Goal: Task Accomplishment & Management: Use online tool/utility

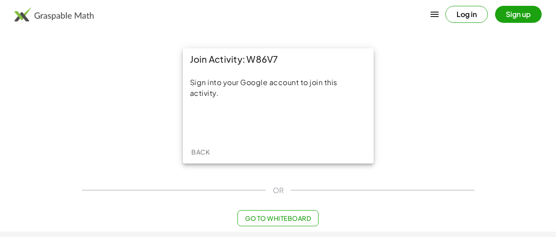
click at [391, 128] on div "Join Activity: W86V7 Sign into your Google account to join this activity. Back" at bounding box center [278, 106] width 403 height 126
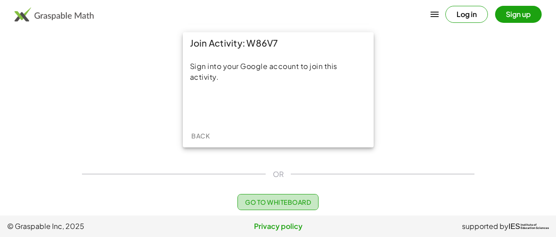
click at [311, 200] on span "Go to Whiteboard" at bounding box center [278, 202] width 66 height 8
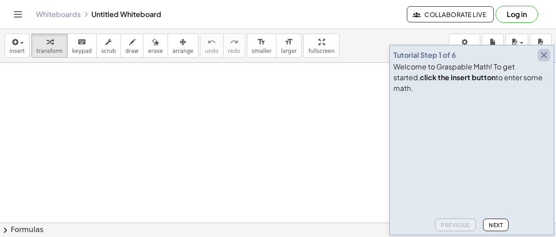
click at [542, 61] on icon "button" at bounding box center [544, 55] width 11 height 11
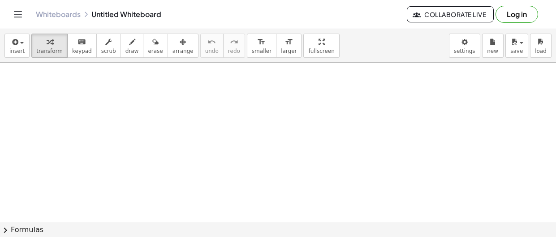
click at [13, 59] on div "insert select one: Math Expression Function Text Youtube Video Graphing Geometr…" at bounding box center [278, 46] width 556 height 34
click at [15, 54] on button "insert" at bounding box center [16, 46] width 25 height 24
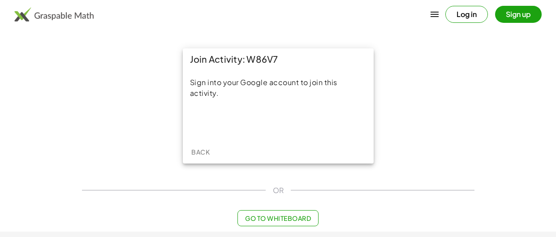
click at [476, 17] on button "Log in" at bounding box center [467, 14] width 43 height 17
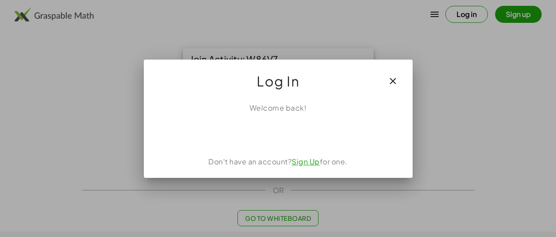
click at [312, 161] on link "Sign Up" at bounding box center [306, 161] width 28 height 9
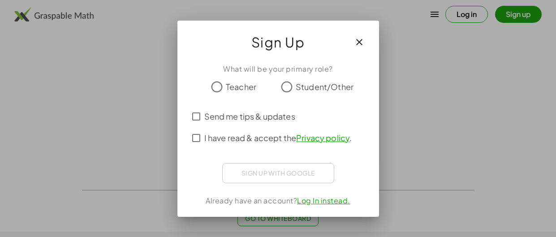
click at [363, 39] on icon "button" at bounding box center [359, 42] width 11 height 11
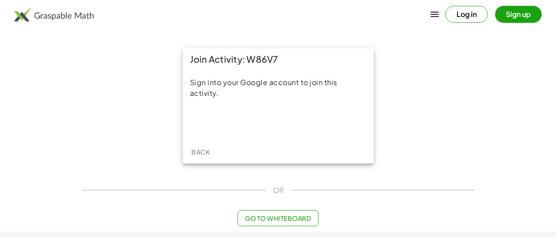
scroll to position [16, 0]
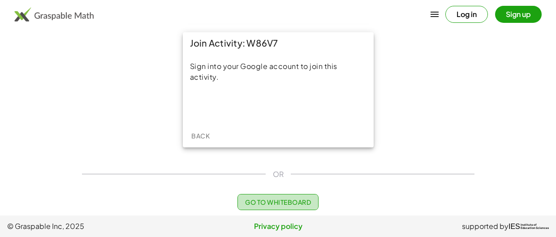
click at [311, 199] on span "Go to Whiteboard" at bounding box center [278, 202] width 66 height 8
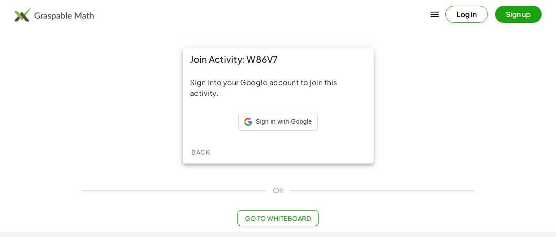
scroll to position [16, 0]
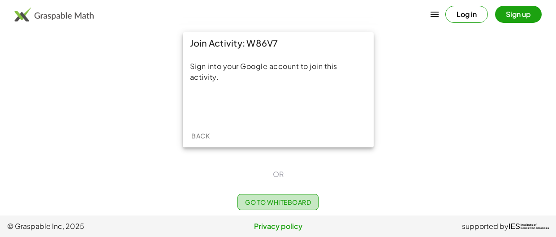
click at [293, 201] on span "Go to Whiteboard" at bounding box center [278, 202] width 66 height 8
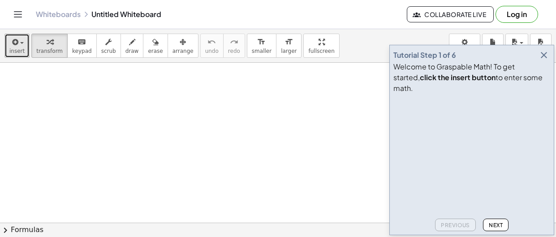
click at [14, 55] on button "insert" at bounding box center [16, 46] width 25 height 24
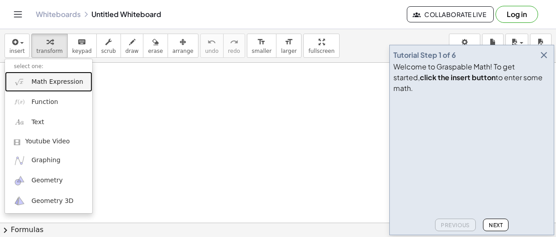
click at [71, 80] on span "Math Expression" at bounding box center [57, 82] width 52 height 9
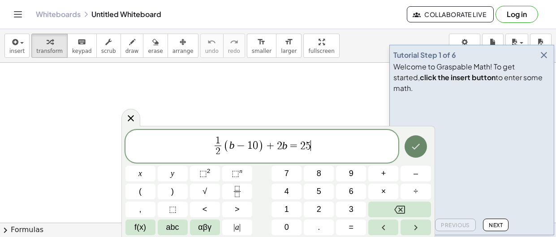
click at [418, 150] on icon "Done" at bounding box center [416, 146] width 11 height 11
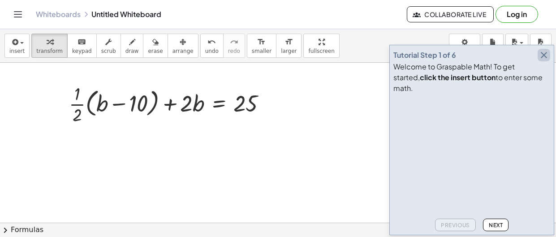
click at [543, 61] on icon "button" at bounding box center [544, 55] width 11 height 11
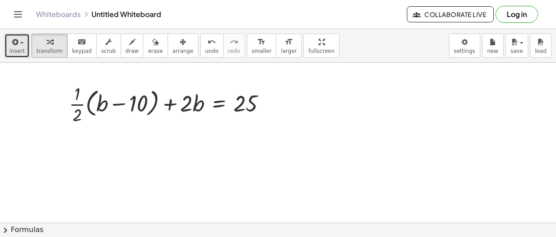
click at [19, 51] on span "insert" at bounding box center [16, 51] width 15 height 6
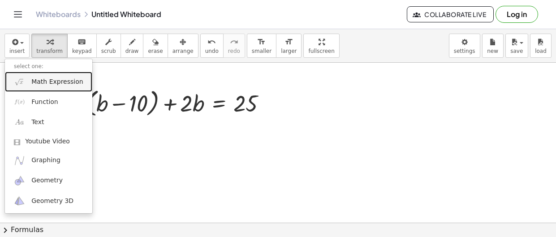
click at [50, 81] on span "Math Expression" at bounding box center [57, 82] width 52 height 9
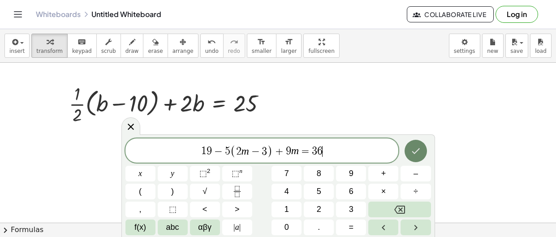
click at [422, 147] on button "Done" at bounding box center [416, 151] width 22 height 22
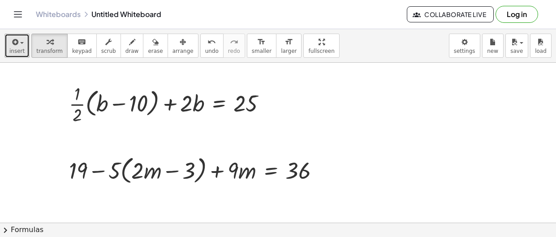
click at [15, 37] on icon "button" at bounding box center [14, 42] width 8 height 11
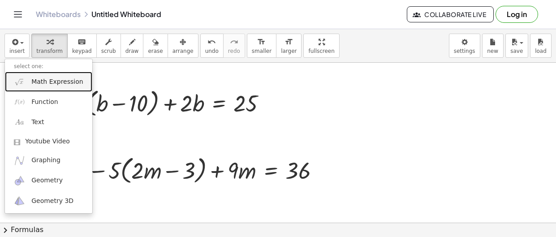
click at [64, 83] on span "Math Expression" at bounding box center [57, 82] width 52 height 9
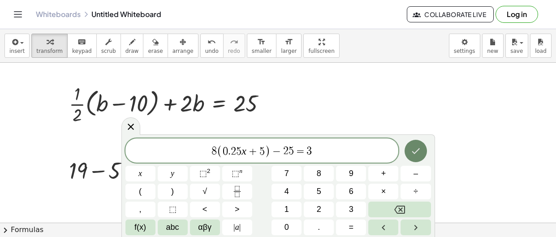
click at [411, 151] on icon "Done" at bounding box center [416, 151] width 11 height 11
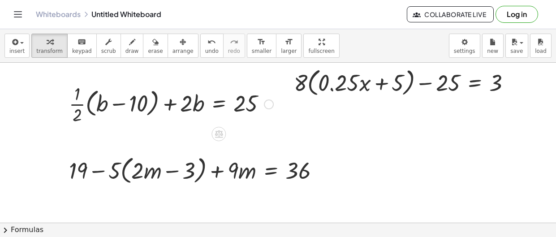
click at [150, 102] on div at bounding box center [171, 103] width 213 height 45
click at [200, 108] on div at bounding box center [171, 103] width 213 height 45
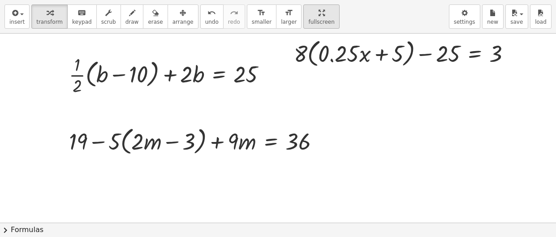
click at [310, 94] on div "insert select one: Math Expression Function Text Youtube Video Graphing Geometr…" at bounding box center [278, 118] width 556 height 237
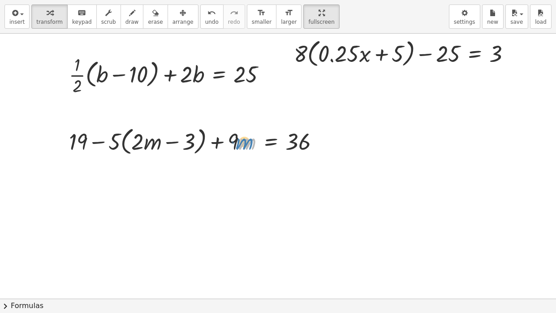
click at [252, 154] on div at bounding box center [198, 141] width 266 height 34
click at [78, 71] on div at bounding box center [171, 74] width 213 height 45
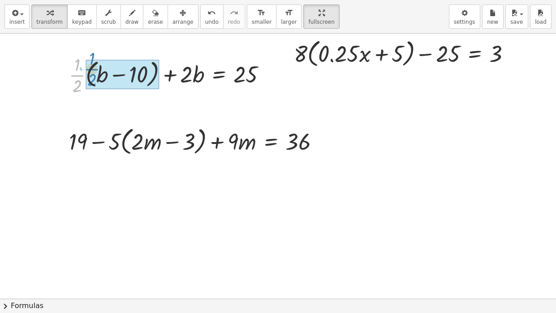
drag, startPoint x: 79, startPoint y: 77, endPoint x: 93, endPoint y: 71, distance: 15.2
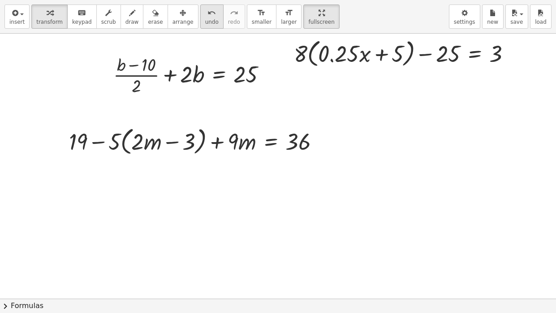
click at [205, 24] on span "undo" at bounding box center [211, 22] width 13 height 6
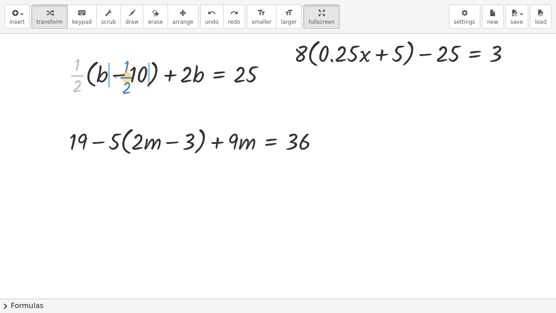
drag, startPoint x: 77, startPoint y: 76, endPoint x: 126, endPoint y: 78, distance: 49.3
click at [126, 78] on div at bounding box center [171, 74] width 213 height 45
click at [140, 74] on div at bounding box center [171, 74] width 213 height 45
drag, startPoint x: 111, startPoint y: 77, endPoint x: 83, endPoint y: 74, distance: 28.0
click at [83, 74] on div "+ · · 1 · 2 · ( + b − 10 ) + · 2 · b = 25 + · b · · 1 · 2 − · 10 · · 1 · 2 + · …" at bounding box center [177, 74] width 205 height 49
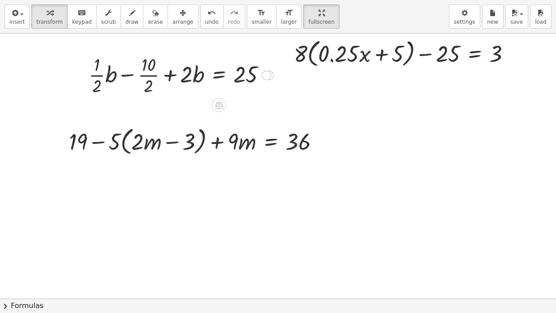
click at [152, 76] on div at bounding box center [181, 74] width 194 height 45
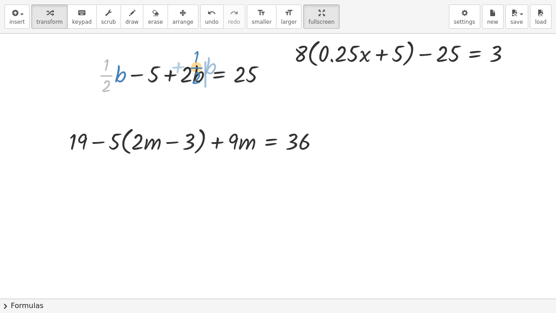
drag, startPoint x: 111, startPoint y: 78, endPoint x: 201, endPoint y: 71, distance: 90.8
click at [201, 71] on div at bounding box center [186, 74] width 184 height 45
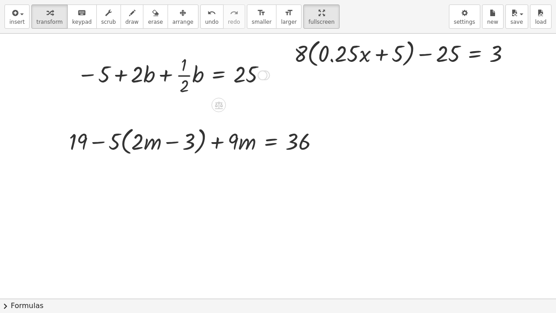
click at [166, 75] on div at bounding box center [174, 74] width 202 height 45
click at [167, 77] on div at bounding box center [174, 74] width 202 height 45
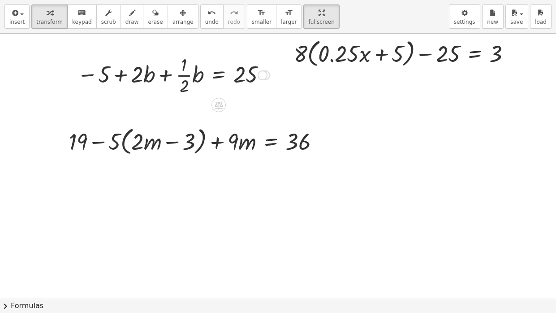
click at [167, 77] on div at bounding box center [174, 74] width 202 height 45
drag, startPoint x: 147, startPoint y: 74, endPoint x: 182, endPoint y: 73, distance: 35.4
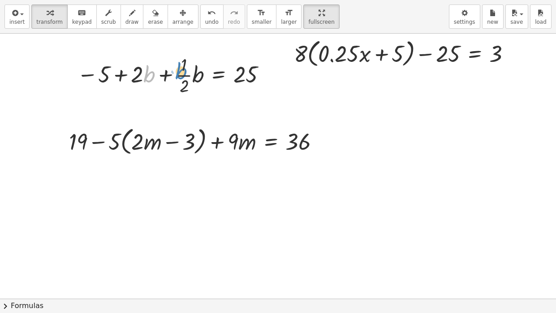
click at [182, 73] on div at bounding box center [174, 74] width 202 height 45
drag, startPoint x: 138, startPoint y: 76, endPoint x: 178, endPoint y: 75, distance: 39.9
click at [178, 75] on div at bounding box center [174, 74] width 202 height 45
drag, startPoint x: 133, startPoint y: 75, endPoint x: 181, endPoint y: 75, distance: 48.0
click at [181, 75] on div at bounding box center [174, 74] width 202 height 45
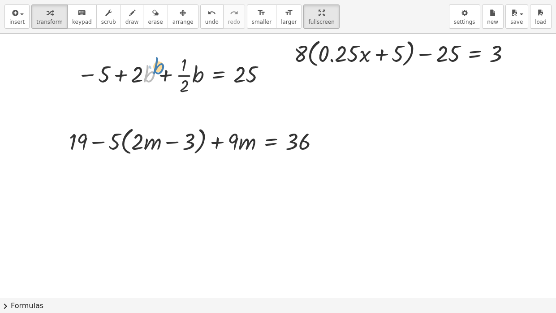
drag, startPoint x: 144, startPoint y: 76, endPoint x: 150, endPoint y: 70, distance: 8.9
click at [150, 70] on div at bounding box center [174, 74] width 202 height 45
click at [178, 74] on div at bounding box center [174, 74] width 202 height 45
click at [179, 75] on div at bounding box center [174, 74] width 202 height 45
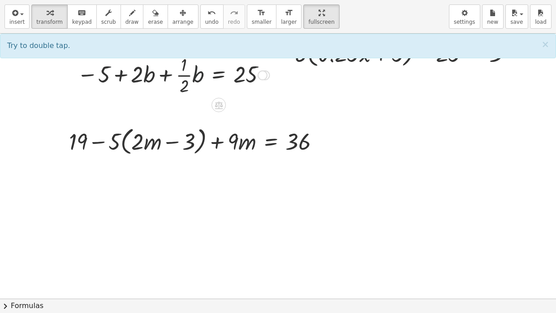
click at [199, 74] on div at bounding box center [174, 74] width 202 height 45
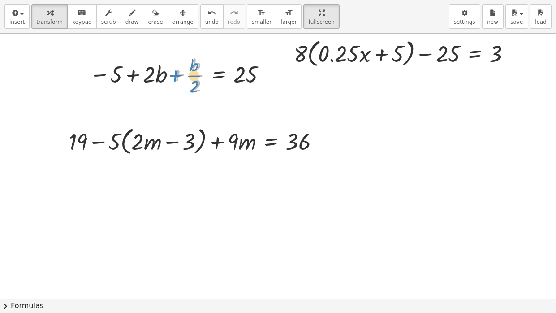
click at [197, 74] on div at bounding box center [180, 74] width 190 height 45
click at [205, 12] on div "undo" at bounding box center [211, 12] width 13 height 11
drag, startPoint x: 186, startPoint y: 75, endPoint x: 146, endPoint y: 71, distance: 40.6
click at [146, 71] on div at bounding box center [174, 74] width 202 height 45
click at [166, 74] on div at bounding box center [174, 74] width 202 height 45
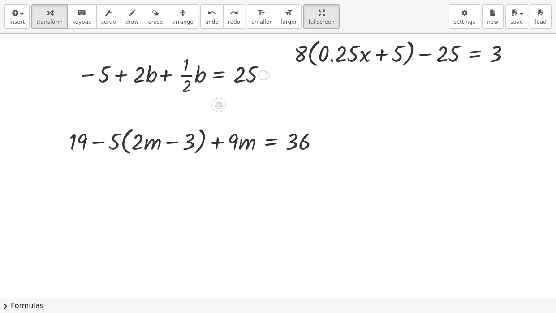
click at [166, 74] on div at bounding box center [174, 74] width 202 height 45
click at [119, 74] on div at bounding box center [174, 74] width 202 height 45
click at [205, 21] on span "undo" at bounding box center [211, 22] width 13 height 6
click at [167, 56] on div at bounding box center [186, 74] width 184 height 45
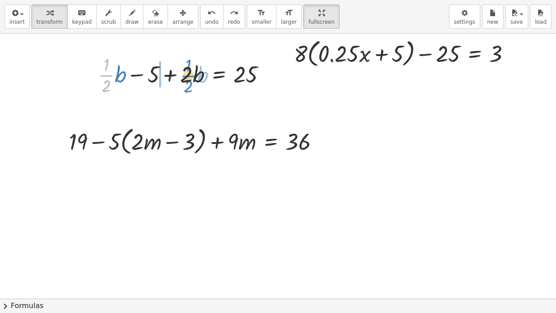
drag, startPoint x: 107, startPoint y: 76, endPoint x: 189, endPoint y: 77, distance: 82.0
click at [189, 77] on div at bounding box center [186, 74] width 184 height 45
click at [173, 74] on div at bounding box center [174, 74] width 202 height 45
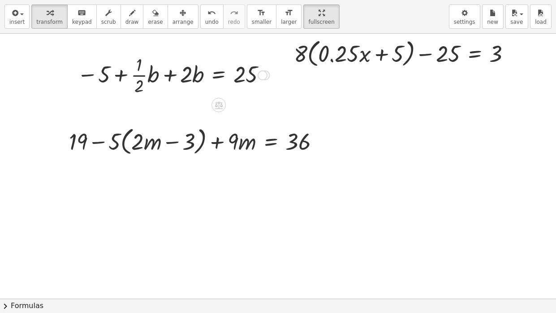
click at [173, 74] on div at bounding box center [174, 74] width 202 height 45
click at [135, 74] on div at bounding box center [174, 74] width 202 height 45
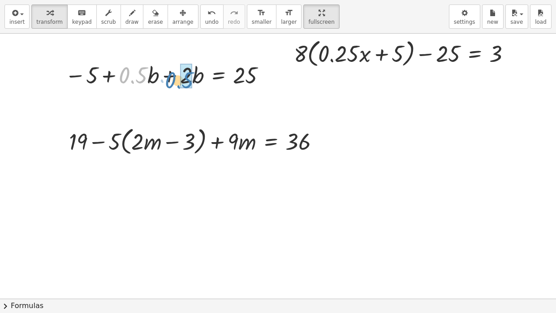
drag, startPoint x: 129, startPoint y: 73, endPoint x: 180, endPoint y: 77, distance: 51.7
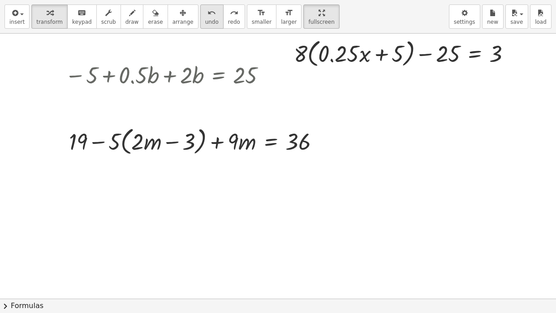
click at [205, 19] on span "undo" at bounding box center [211, 22] width 13 height 6
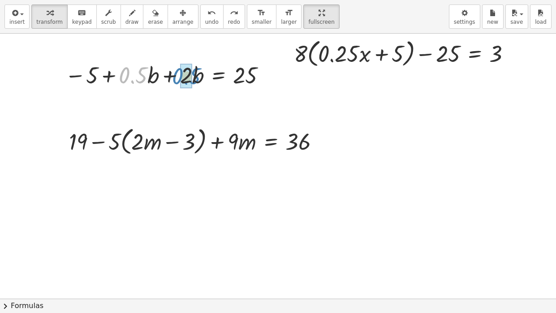
drag, startPoint x: 132, startPoint y: 80, endPoint x: 186, endPoint y: 81, distance: 53.4
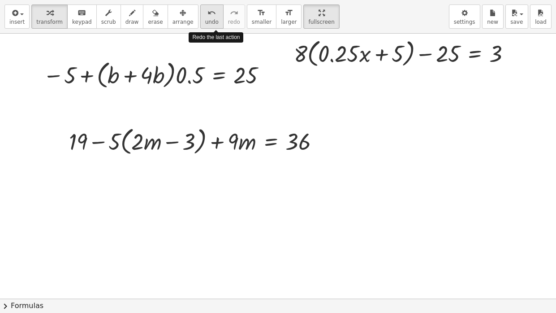
click at [205, 21] on span "undo" at bounding box center [211, 22] width 13 height 6
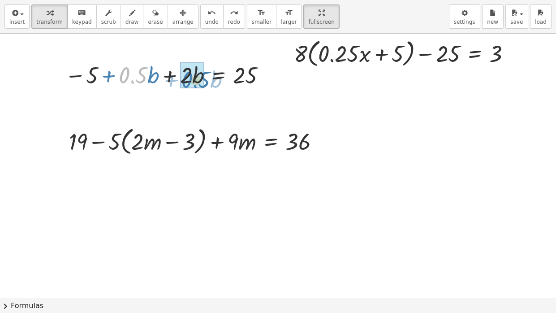
drag, startPoint x: 139, startPoint y: 74, endPoint x: 202, endPoint y: 78, distance: 62.9
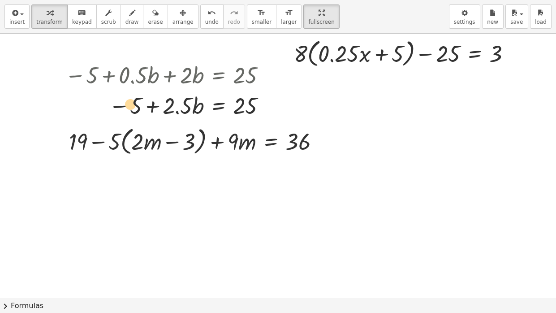
drag, startPoint x: 124, startPoint y: 104, endPoint x: 118, endPoint y: 103, distance: 6.1
click at [118, 103] on div at bounding box center [167, 105] width 213 height 30
drag, startPoint x: 132, startPoint y: 104, endPoint x: 243, endPoint y: 120, distance: 111.5
click at [270, 104] on div at bounding box center [184, 105] width 247 height 30
click at [121, 108] on div at bounding box center [167, 105] width 213 height 30
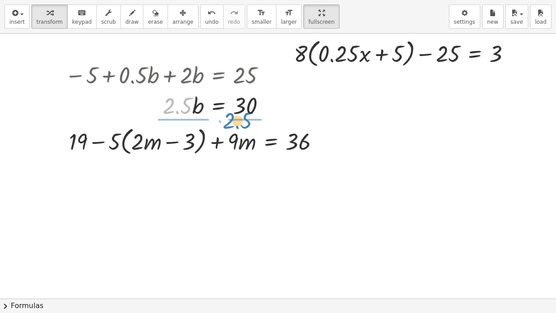
drag, startPoint x: 177, startPoint y: 109, endPoint x: 238, endPoint y: 122, distance: 62.8
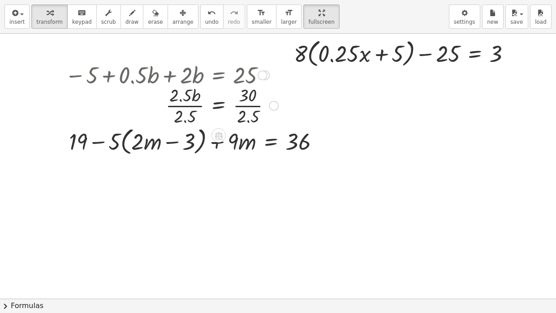
click at [195, 104] on div at bounding box center [172, 104] width 222 height 45
click at [195, 105] on div at bounding box center [172, 104] width 222 height 45
click at [243, 106] on div at bounding box center [172, 104] width 222 height 45
click at [243, 106] on div at bounding box center [167, 105] width 213 height 30
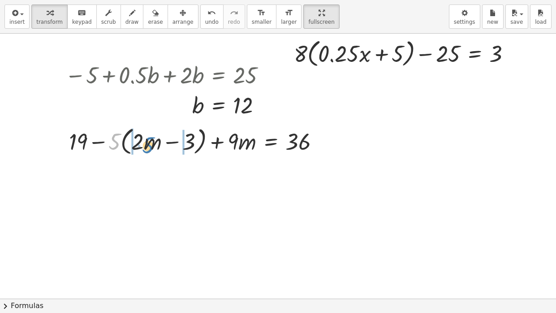
drag, startPoint x: 113, startPoint y: 143, endPoint x: 147, endPoint y: 146, distance: 34.7
click at [147, 146] on div at bounding box center [198, 141] width 266 height 34
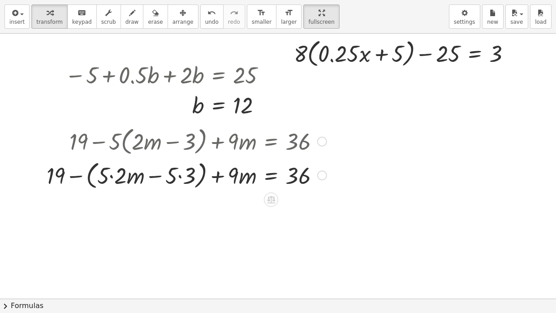
click at [113, 176] on div at bounding box center [186, 175] width 289 height 34
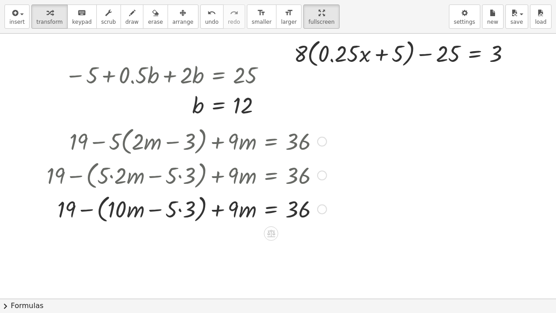
click at [178, 212] on div at bounding box center [186, 208] width 289 height 34
click at [111, 210] on div at bounding box center [186, 208] width 289 height 34
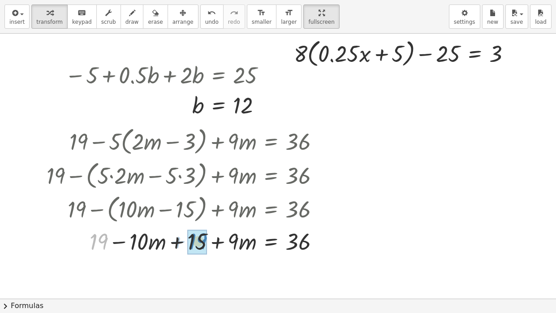
drag, startPoint x: 104, startPoint y: 240, endPoint x: 203, endPoint y: 240, distance: 98.6
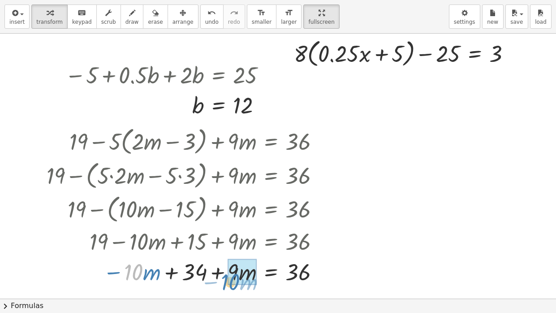
drag, startPoint x: 141, startPoint y: 274, endPoint x: 238, endPoint y: 284, distance: 97.3
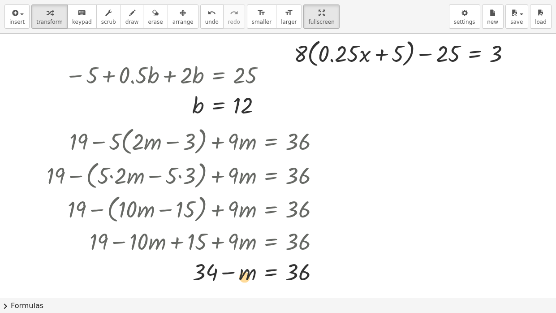
drag, startPoint x: 242, startPoint y: 274, endPoint x: 237, endPoint y: 279, distance: 7.0
click at [237, 237] on div at bounding box center [186, 271] width 289 height 30
drag, startPoint x: 206, startPoint y: 273, endPoint x: 306, endPoint y: 288, distance: 101.1
click at [324, 237] on div at bounding box center [209, 271] width 335 height 30
click at [186, 237] on div at bounding box center [186, 271] width 289 height 30
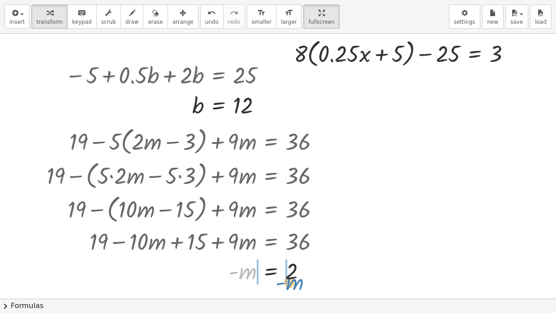
drag, startPoint x: 243, startPoint y: 274, endPoint x: 290, endPoint y: 285, distance: 48.3
click at [290, 237] on div at bounding box center [186, 271] width 289 height 30
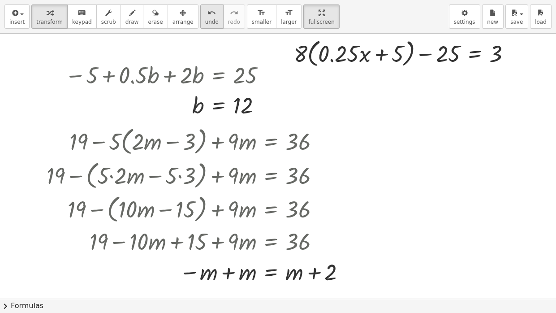
click at [200, 23] on button "undo undo" at bounding box center [211, 16] width 23 height 24
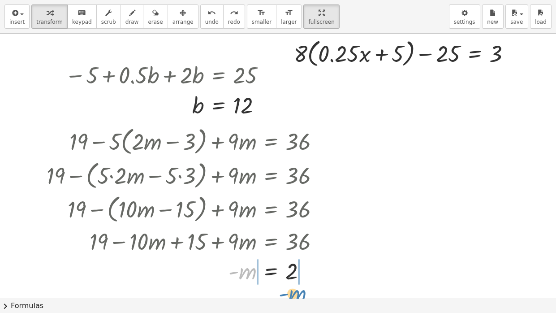
drag, startPoint x: 246, startPoint y: 278, endPoint x: 296, endPoint y: 303, distance: 56.1
click at [296, 237] on div "insert select one: Math Expression Function Text Youtube Video Graphing Geometr…" at bounding box center [278, 156] width 556 height 313
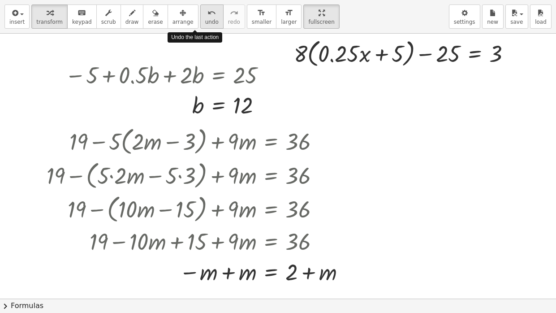
click at [208, 11] on icon "undo" at bounding box center [212, 13] width 9 height 11
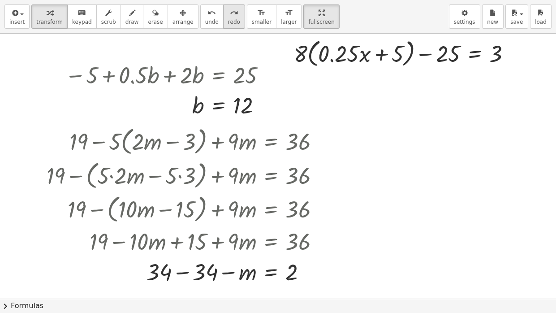
click at [228, 22] on span "redo" at bounding box center [234, 22] width 12 height 6
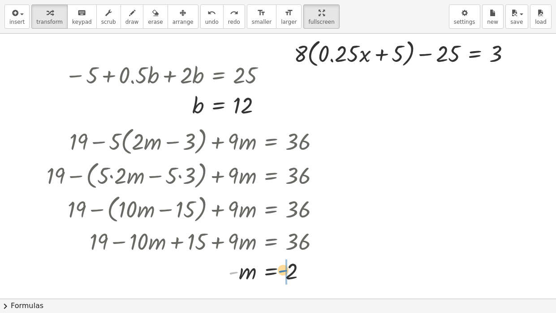
drag, startPoint x: 234, startPoint y: 272, endPoint x: 286, endPoint y: 272, distance: 52.0
drag, startPoint x: 303, startPoint y: 56, endPoint x: 351, endPoint y: 58, distance: 48.5
click at [351, 58] on div at bounding box center [406, 53] width 233 height 34
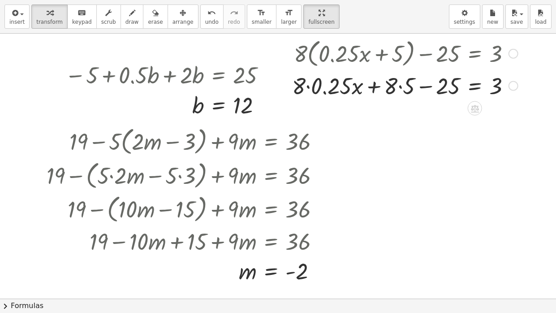
click at [308, 88] on div at bounding box center [405, 85] width 235 height 30
click at [399, 85] on div at bounding box center [406, 85] width 233 height 30
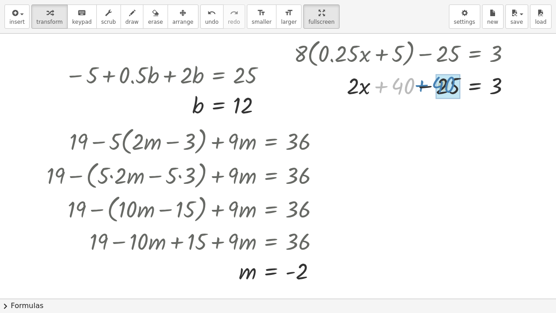
drag, startPoint x: 405, startPoint y: 88, endPoint x: 446, endPoint y: 87, distance: 41.3
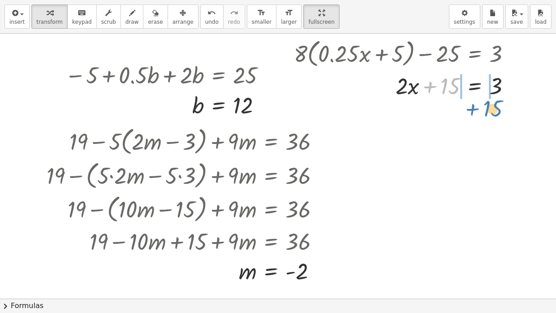
drag, startPoint x: 448, startPoint y: 86, endPoint x: 491, endPoint y: 108, distance: 48.1
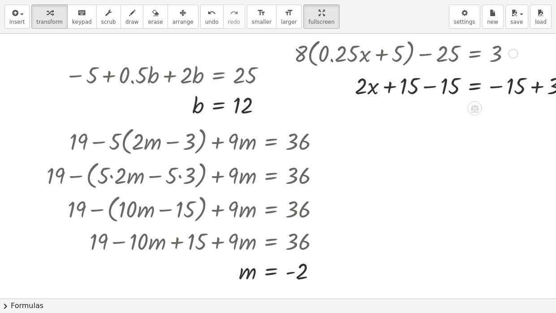
click at [497, 87] on div at bounding box center [435, 85] width 291 height 30
click at [535, 85] on div at bounding box center [435, 85] width 291 height 30
click at [430, 84] on div at bounding box center [415, 85] width 251 height 30
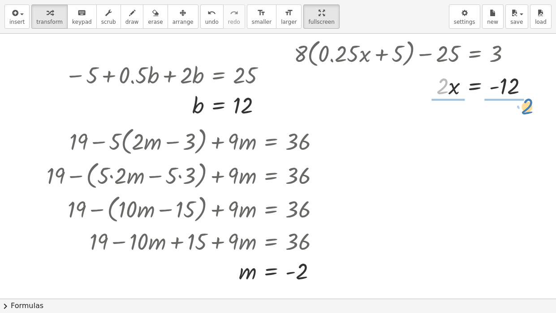
drag, startPoint x: 441, startPoint y: 90, endPoint x: 522, endPoint y: 108, distance: 83.2
click at [455, 87] on div at bounding box center [416, 84] width 253 height 45
click at [506, 85] on div at bounding box center [416, 84] width 253 height 45
click at [126, 17] on div "button" at bounding box center [132, 12] width 13 height 11
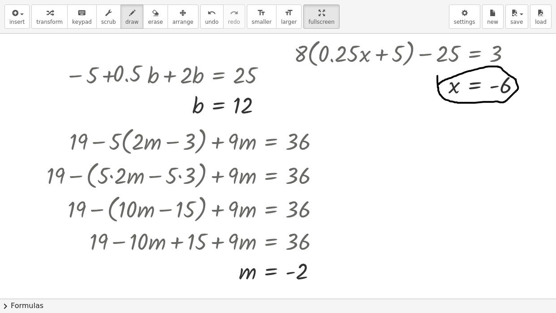
drag, startPoint x: 438, startPoint y: 84, endPoint x: 438, endPoint y: 76, distance: 8.1
click at [438, 76] on div at bounding box center [292, 299] width 585 height 530
drag, startPoint x: 228, startPoint y: 267, endPoint x: 226, endPoint y: 263, distance: 4.8
click at [226, 237] on div at bounding box center [292, 299] width 585 height 530
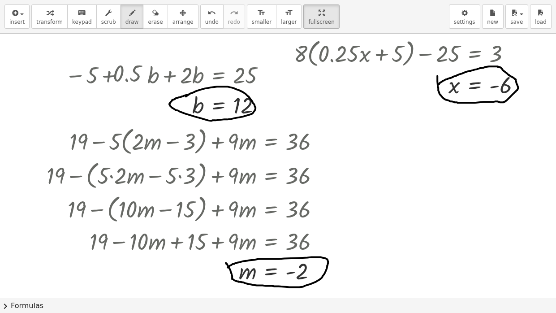
click at [189, 95] on div at bounding box center [292, 299] width 585 height 530
drag, startPoint x: 155, startPoint y: 99, endPoint x: 165, endPoint y: 116, distance: 20.1
click at [165, 116] on div at bounding box center [292, 299] width 585 height 530
drag, startPoint x: 158, startPoint y: 115, endPoint x: 170, endPoint y: 115, distance: 11.7
click at [170, 115] on div at bounding box center [292, 299] width 585 height 530
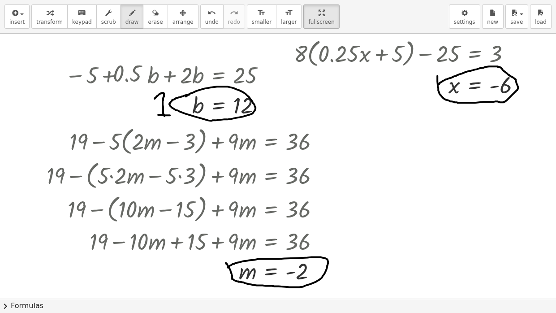
click at [173, 115] on div at bounding box center [292, 299] width 585 height 530
drag, startPoint x: 174, startPoint y: 262, endPoint x: 201, endPoint y: 286, distance: 36.2
click at [201, 237] on div at bounding box center [292, 299] width 585 height 530
click at [209, 237] on div at bounding box center [292, 299] width 585 height 530
click at [205, 20] on span "undo" at bounding box center [211, 22] width 13 height 6
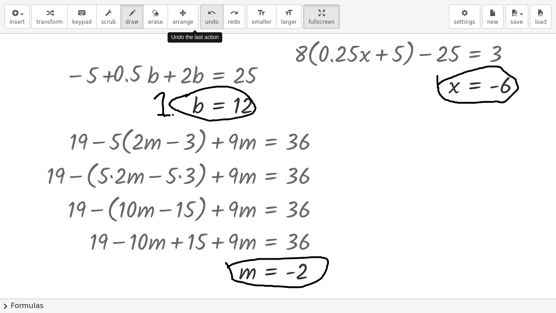
click at [205, 20] on span "undo" at bounding box center [211, 22] width 13 height 6
drag, startPoint x: 184, startPoint y: 267, endPoint x: 182, endPoint y: 288, distance: 21.6
click at [182, 237] on div at bounding box center [292, 299] width 585 height 530
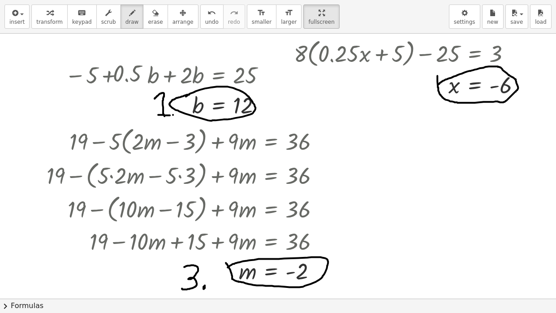
click at [205, 237] on div at bounding box center [292, 299] width 585 height 530
click at [173, 114] on div at bounding box center [292, 299] width 585 height 530
drag, startPoint x: 374, startPoint y: 81, endPoint x: 373, endPoint y: 103, distance: 22.0
click at [373, 103] on div at bounding box center [292, 299] width 585 height 530
drag, startPoint x: 374, startPoint y: 81, endPoint x: 386, endPoint y: 82, distance: 12.6
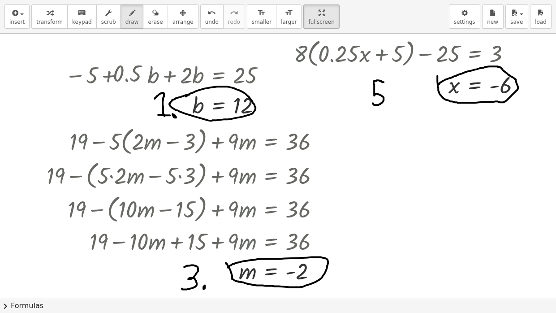
click at [386, 82] on div at bounding box center [292, 299] width 585 height 530
click at [393, 102] on div at bounding box center [292, 299] width 585 height 530
click at [41, 17] on button "transform" at bounding box center [49, 16] width 36 height 24
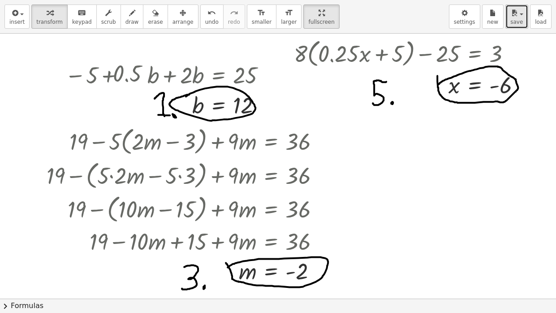
click at [520, 20] on span "save" at bounding box center [517, 22] width 13 height 6
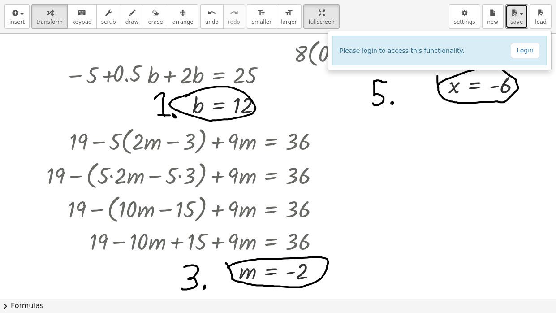
click at [537, 94] on div at bounding box center [292, 299] width 585 height 530
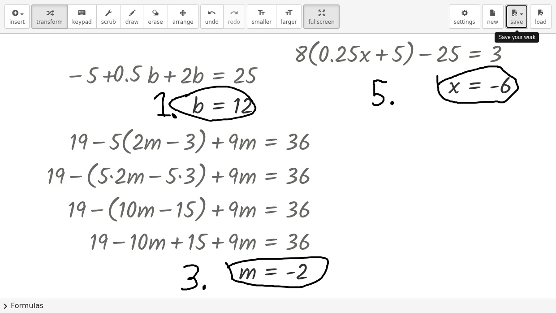
click at [517, 15] on icon "button" at bounding box center [515, 13] width 8 height 11
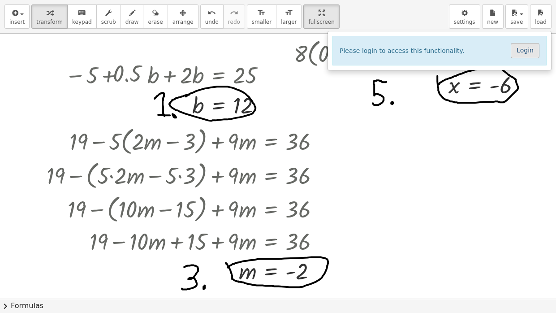
click at [532, 56] on link "Login" at bounding box center [525, 50] width 29 height 15
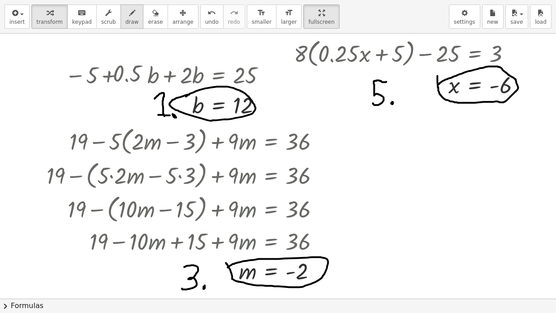
click at [129, 9] on icon "button" at bounding box center [132, 13] width 6 height 11
drag, startPoint x: 379, startPoint y: 144, endPoint x: 366, endPoint y: 165, distance: 24.0
click at [366, 165] on div at bounding box center [292, 299] width 585 height 530
drag, startPoint x: 397, startPoint y: 161, endPoint x: 388, endPoint y: 175, distance: 17.2
click at [388, 175] on div at bounding box center [292, 299] width 585 height 530
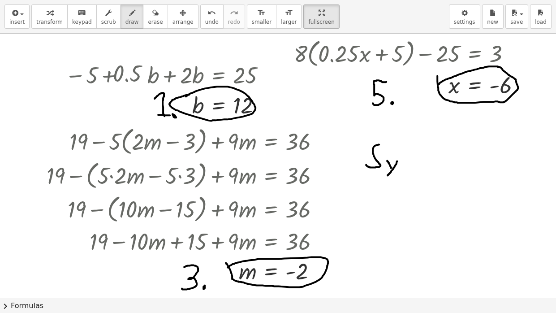
drag, startPoint x: 391, startPoint y: 168, endPoint x: 387, endPoint y: 160, distance: 8.8
click at [387, 160] on div at bounding box center [292, 299] width 585 height 530
drag, startPoint x: 406, startPoint y: 151, endPoint x: 407, endPoint y: 169, distance: 18.8
click at [407, 169] on div at bounding box center [292, 299] width 585 height 530
click at [205, 21] on span "undo" at bounding box center [211, 22] width 13 height 6
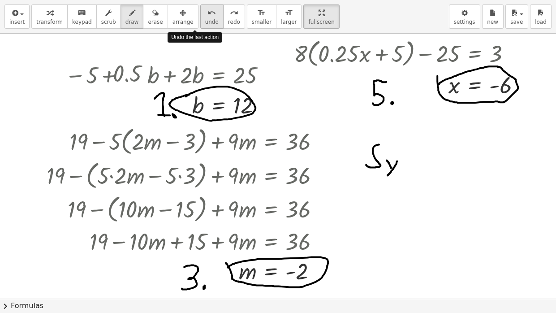
click at [205, 21] on span "undo" at bounding box center [211, 22] width 13 height 6
click at [208, 15] on icon "undo" at bounding box center [212, 13] width 9 height 11
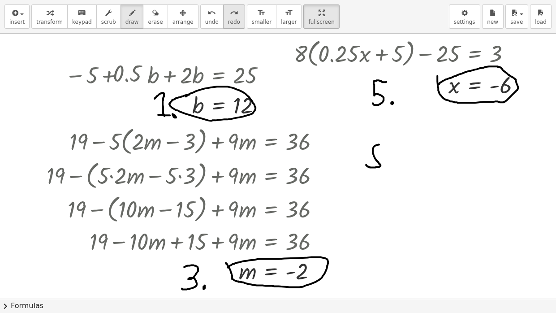
click at [230, 16] on icon "redo" at bounding box center [234, 13] width 9 height 11
click at [208, 16] on icon "undo" at bounding box center [212, 13] width 9 height 11
click at [223, 17] on button "redo redo" at bounding box center [234, 16] width 22 height 24
click at [208, 16] on icon "undo" at bounding box center [212, 13] width 9 height 11
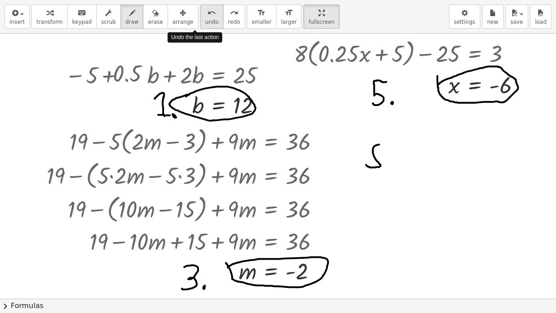
click at [208, 16] on icon "undo" at bounding box center [212, 13] width 9 height 11
click at [230, 15] on icon "redo" at bounding box center [234, 13] width 9 height 11
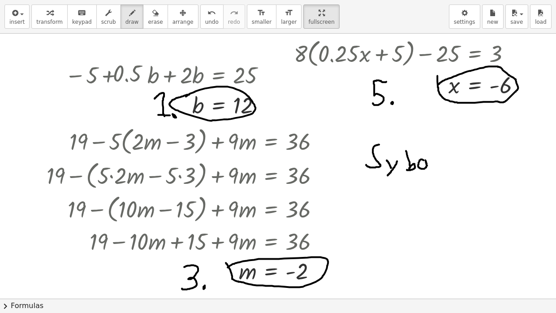
drag, startPoint x: 424, startPoint y: 160, endPoint x: 430, endPoint y: 168, distance: 10.2
click at [430, 168] on div at bounding box center [292, 299] width 585 height 530
drag, startPoint x: 432, startPoint y: 160, endPoint x: 436, endPoint y: 157, distance: 4.8
click at [436, 157] on div at bounding box center [292, 299] width 585 height 530
click at [205, 19] on span "undo" at bounding box center [211, 22] width 13 height 6
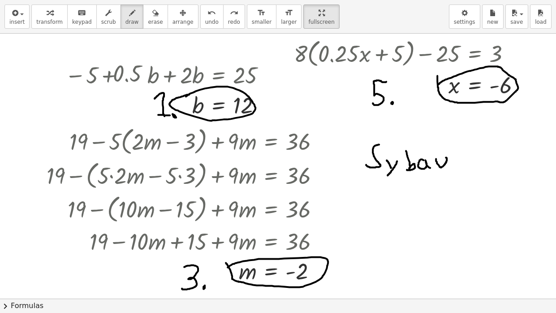
drag, startPoint x: 436, startPoint y: 159, endPoint x: 445, endPoint y: 156, distance: 9.5
click at [445, 156] on div at bounding box center [292, 299] width 585 height 530
drag, startPoint x: 460, startPoint y: 152, endPoint x: 462, endPoint y: 169, distance: 17.1
click at [462, 169] on div at bounding box center [292, 299] width 585 height 530
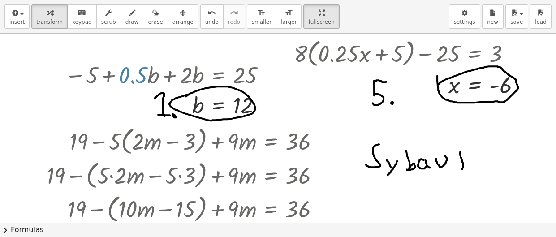
click at [471, 183] on div at bounding box center [292, 223] width 585 height 378
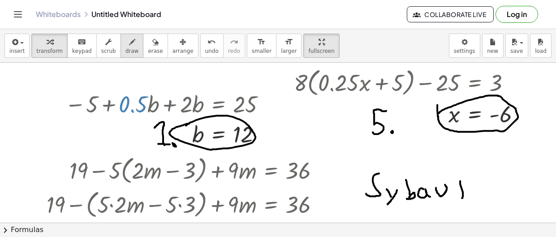
click at [121, 35] on button "draw" at bounding box center [132, 46] width 23 height 24
drag, startPoint x: 474, startPoint y: 189, endPoint x: 476, endPoint y: 204, distance: 15.3
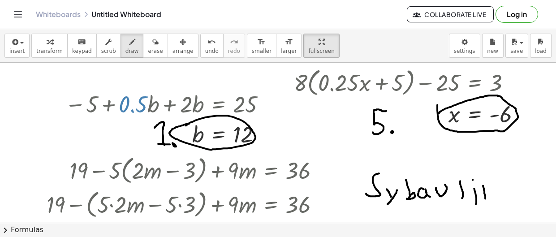
drag, startPoint x: 485, startPoint y: 199, endPoint x: 482, endPoint y: 181, distance: 18.2
drag, startPoint x: 501, startPoint y: 185, endPoint x: 500, endPoint y: 196, distance: 10.8
drag, startPoint x: 511, startPoint y: 192, endPoint x: 516, endPoint y: 191, distance: 5.0
